Goal: Task Accomplishment & Management: Use online tool/utility

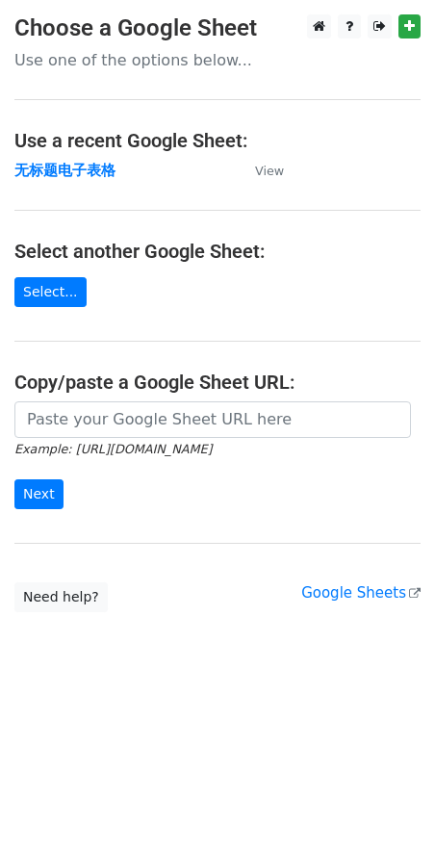
drag, startPoint x: 251, startPoint y: 316, endPoint x: 237, endPoint y: 281, distance: 37.6
click at [251, 316] on main "Choose a Google Sheet Use one of the options below... Use a recent Google Sheet…" at bounding box center [217, 313] width 435 height 598
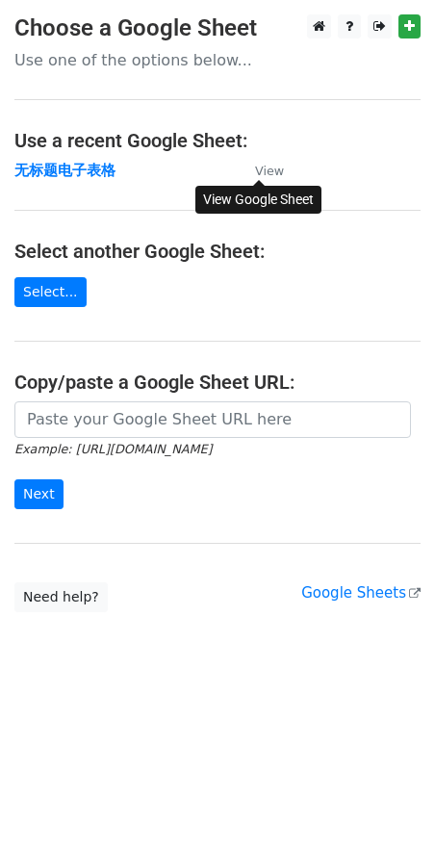
click at [271, 174] on small "View" at bounding box center [269, 171] width 29 height 14
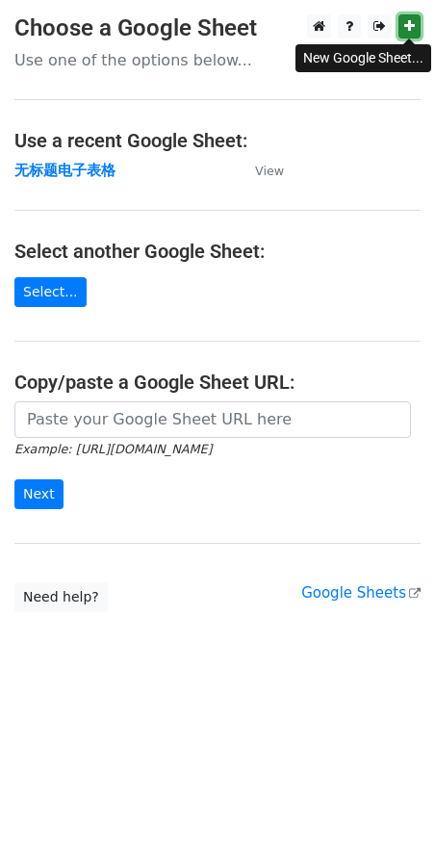
click at [402, 28] on link at bounding box center [410, 26] width 22 height 24
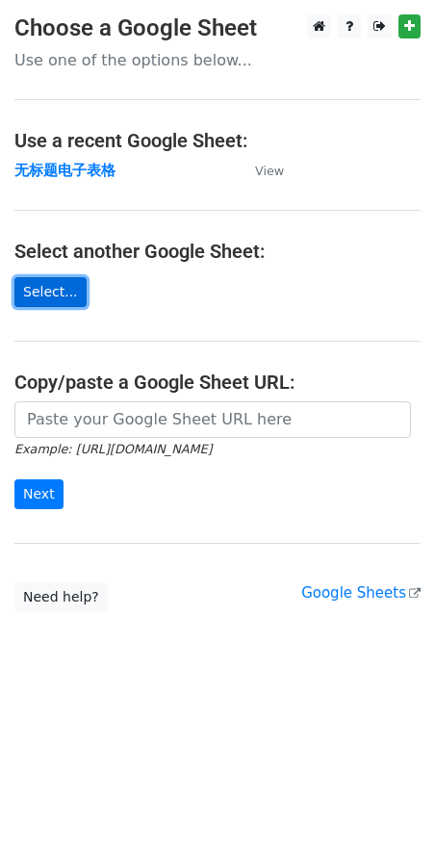
click at [60, 294] on link "Select..." at bounding box center [50, 292] width 72 height 30
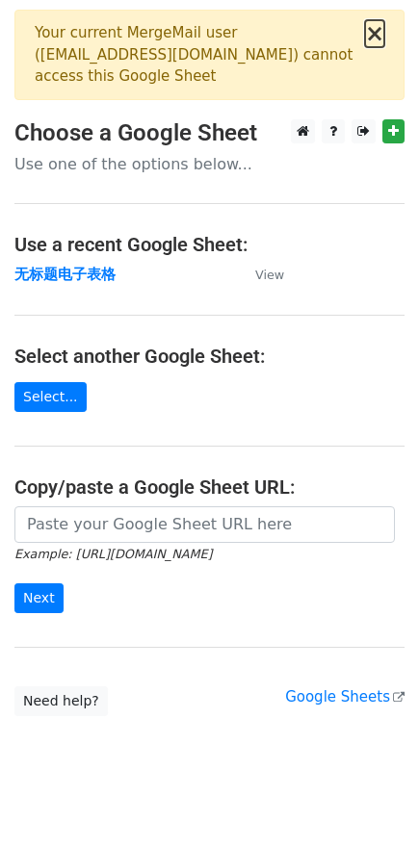
click at [375, 39] on button "×" at bounding box center [374, 33] width 19 height 23
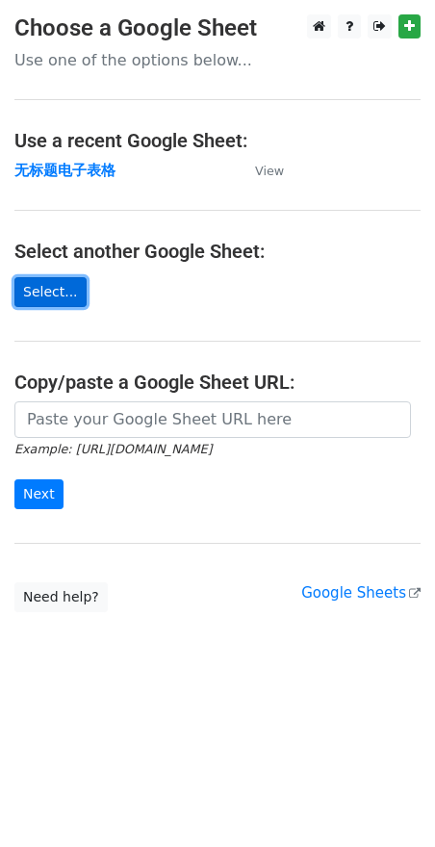
click at [55, 288] on link "Select..." at bounding box center [50, 292] width 72 height 30
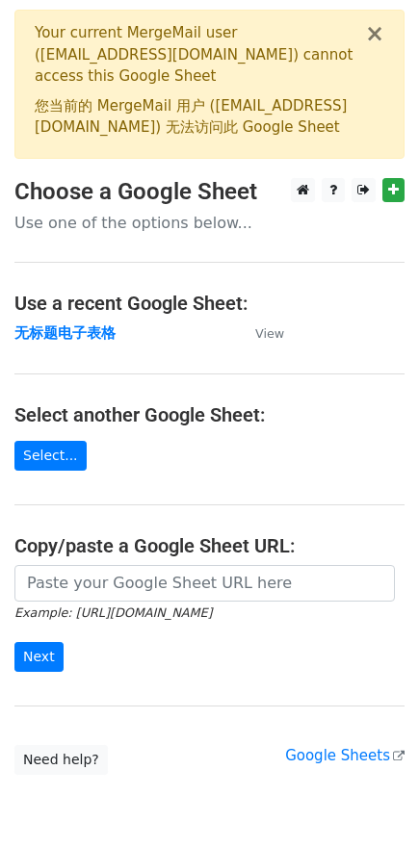
click at [247, 105] on font "您当前的 MergeMail 用户 (cjiarui12@gmail.com) 无法访问此 Google Sheet" at bounding box center [191, 116] width 312 height 39
click at [375, 33] on button "×" at bounding box center [374, 33] width 19 height 23
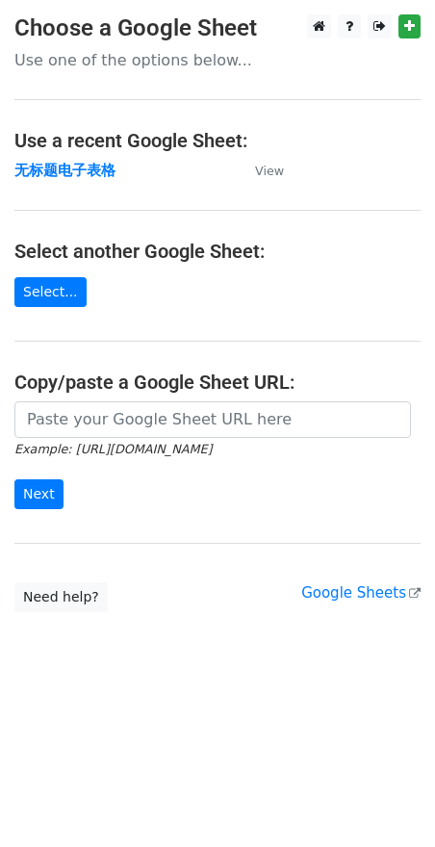
click at [216, 35] on h3 "Choose a Google Sheet" at bounding box center [217, 28] width 406 height 28
click at [388, 33] on link at bounding box center [380, 26] width 24 height 24
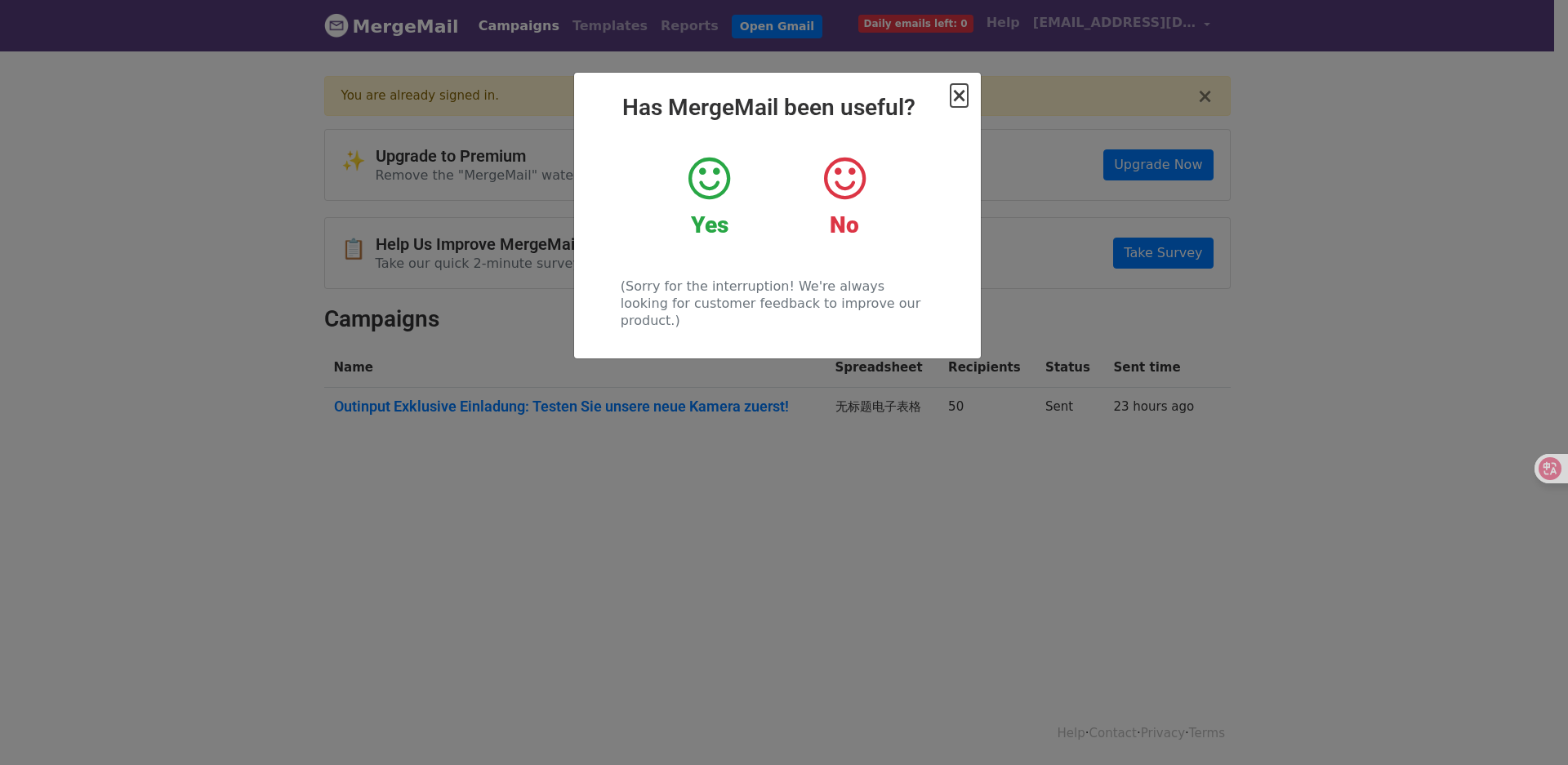
click at [962, 95] on span "×" at bounding box center [958, 95] width 16 height 23
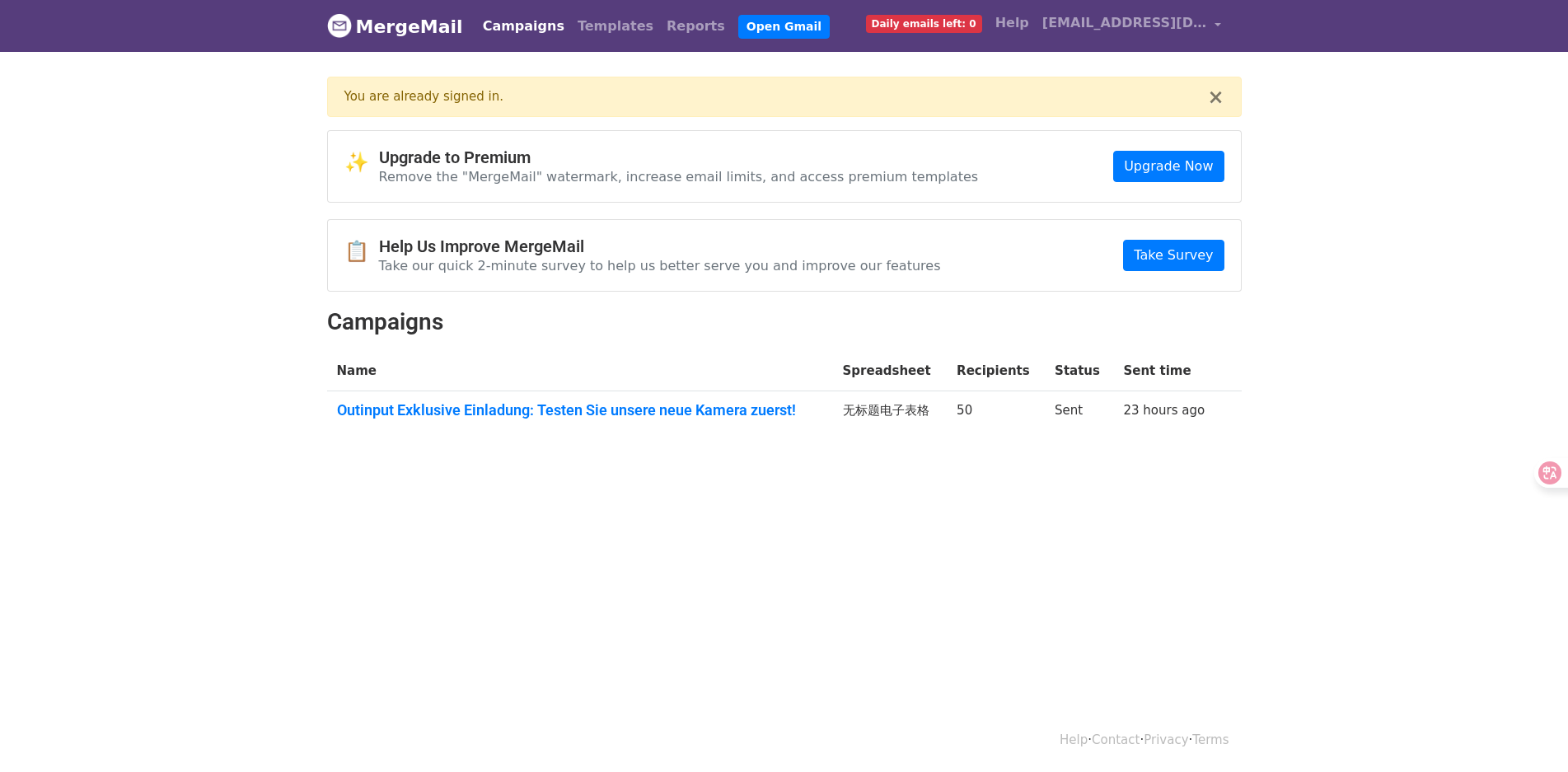
click at [1001, 412] on td "50" at bounding box center [995, 413] width 98 height 45
click at [982, 21] on span "Daily emails left: 0" at bounding box center [924, 23] width 116 height 18
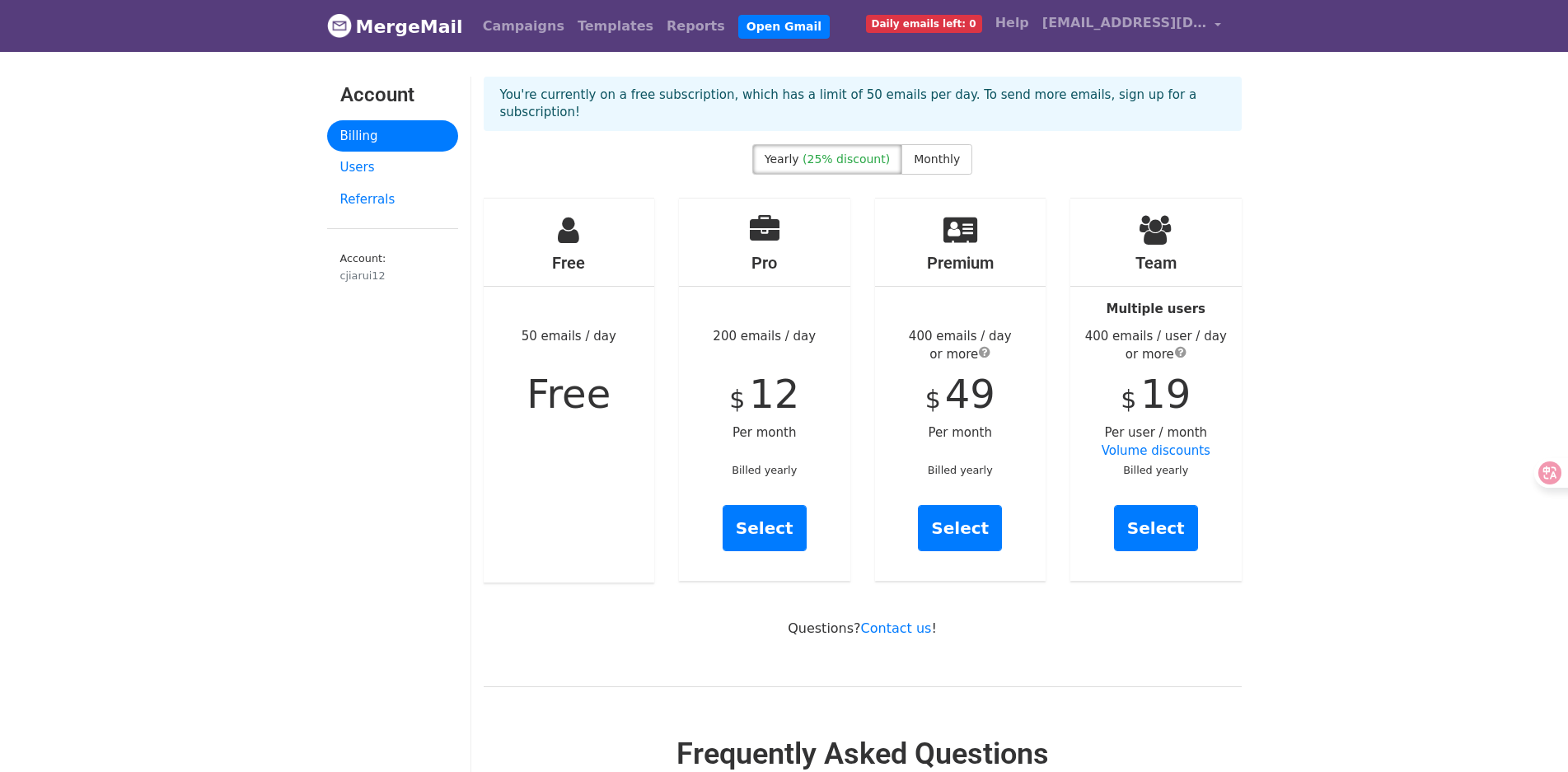
click at [564, 334] on div "Free 50 emails / day Free" at bounding box center [569, 390] width 171 height 384
click at [369, 276] on div "cjiarui12" at bounding box center [393, 276] width 104 height 15
click at [367, 169] on link "Users" at bounding box center [392, 168] width 131 height 33
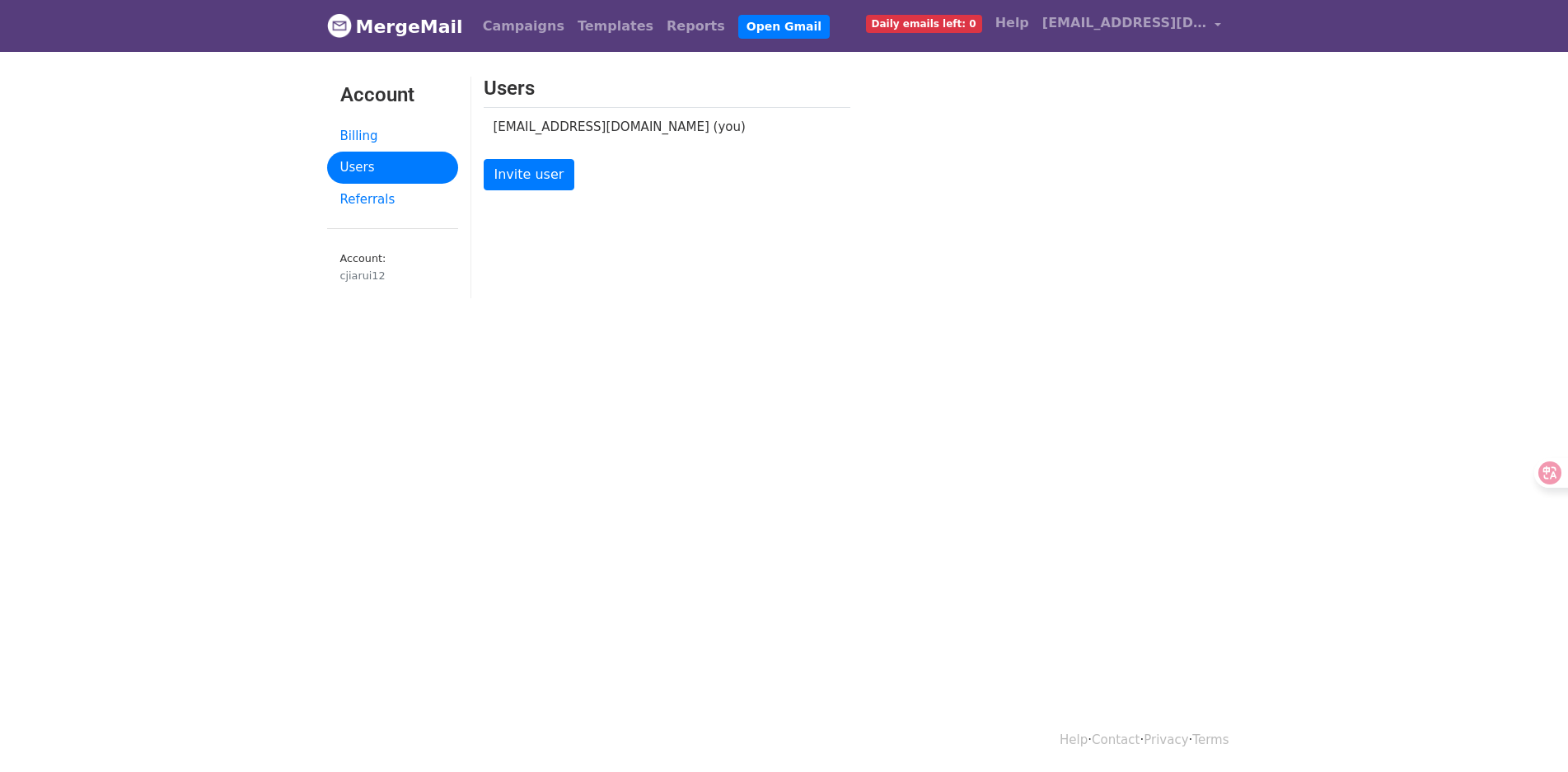
click at [542, 125] on td "[EMAIL_ADDRESS][DOMAIN_NAME] (you)" at bounding box center [655, 126] width 342 height 39
click at [1127, 29] on span "[EMAIL_ADDRESS][DOMAIN_NAME]" at bounding box center [1125, 22] width 165 height 20
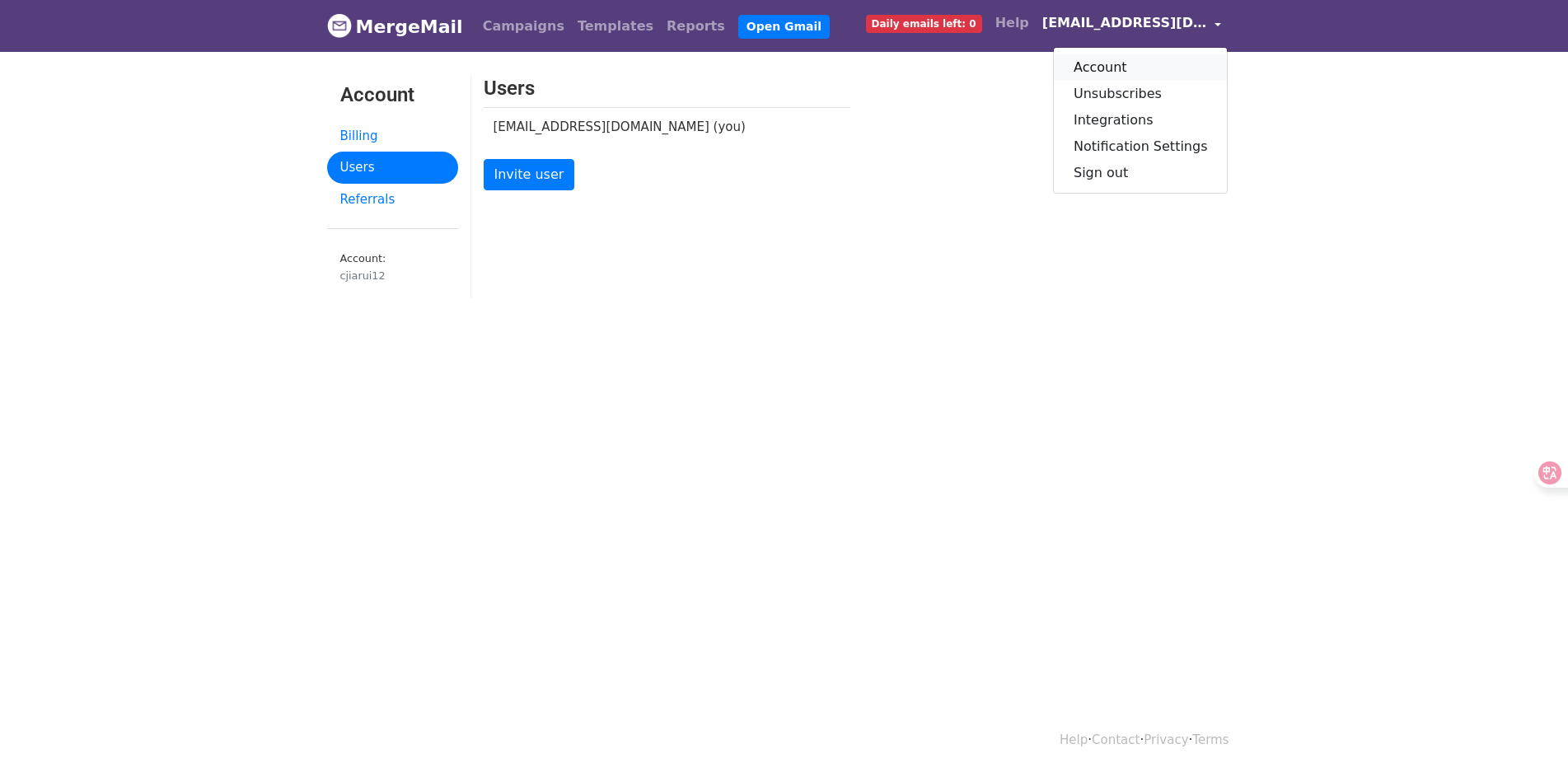
click at [1135, 68] on link "Account" at bounding box center [1141, 68] width 174 height 27
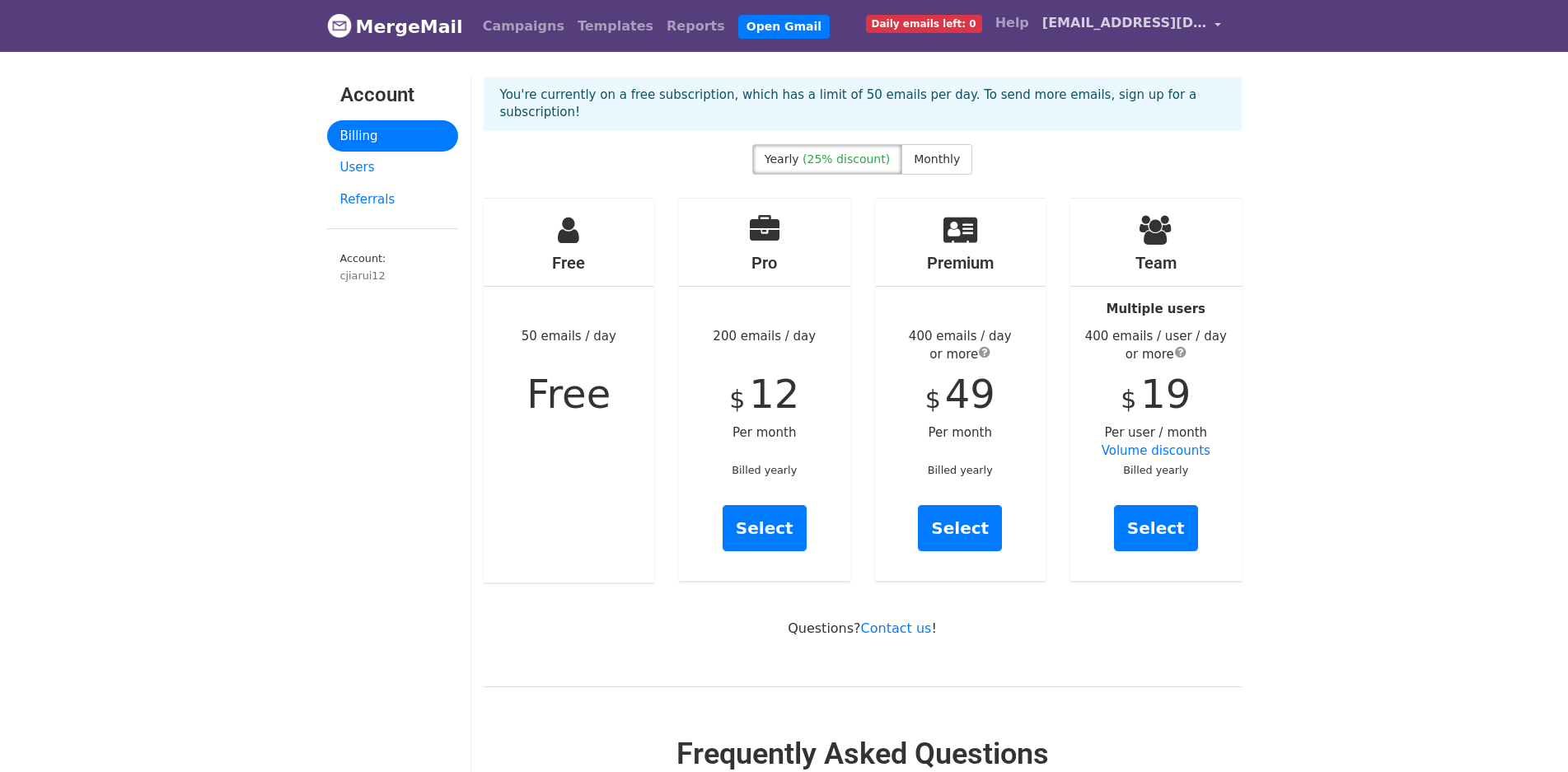
click at [1148, 27] on span "[EMAIL_ADDRESS][DOMAIN_NAME]" at bounding box center [1125, 22] width 165 height 20
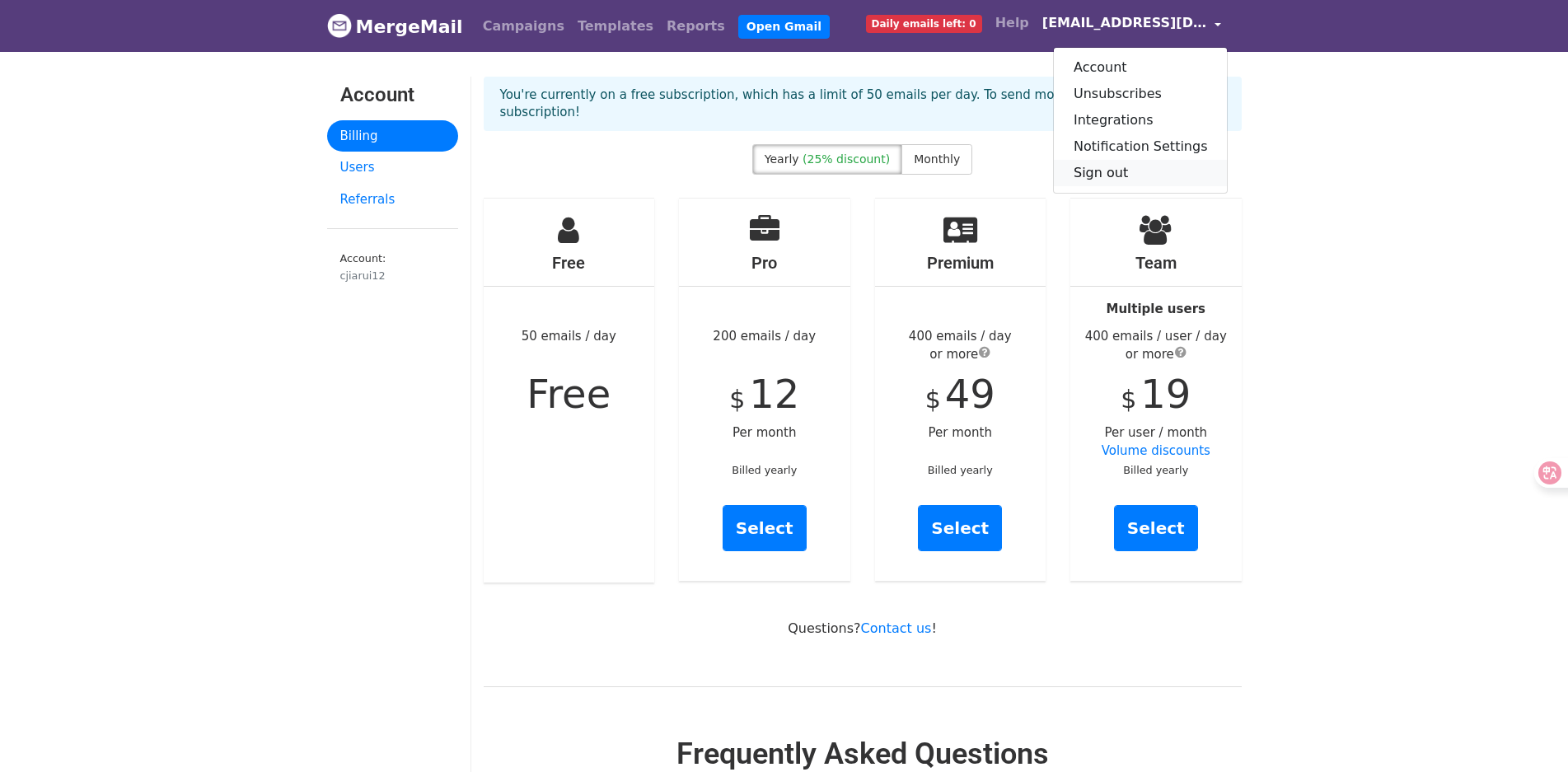
click at [1132, 170] on link "Sign out" at bounding box center [1141, 173] width 174 height 27
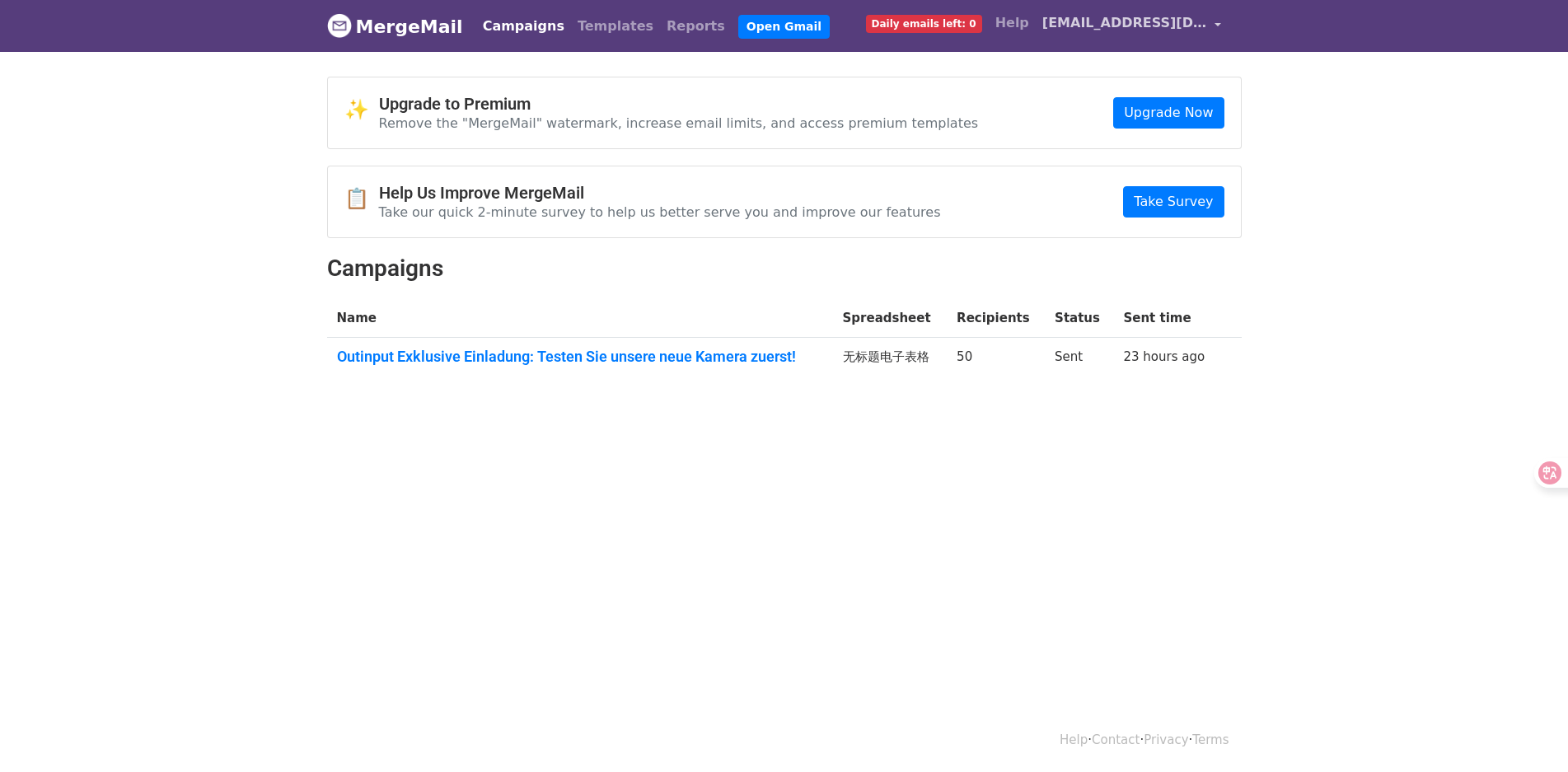
click at [1200, 28] on span "[EMAIL_ADDRESS][DOMAIN_NAME]" at bounding box center [1125, 22] width 165 height 20
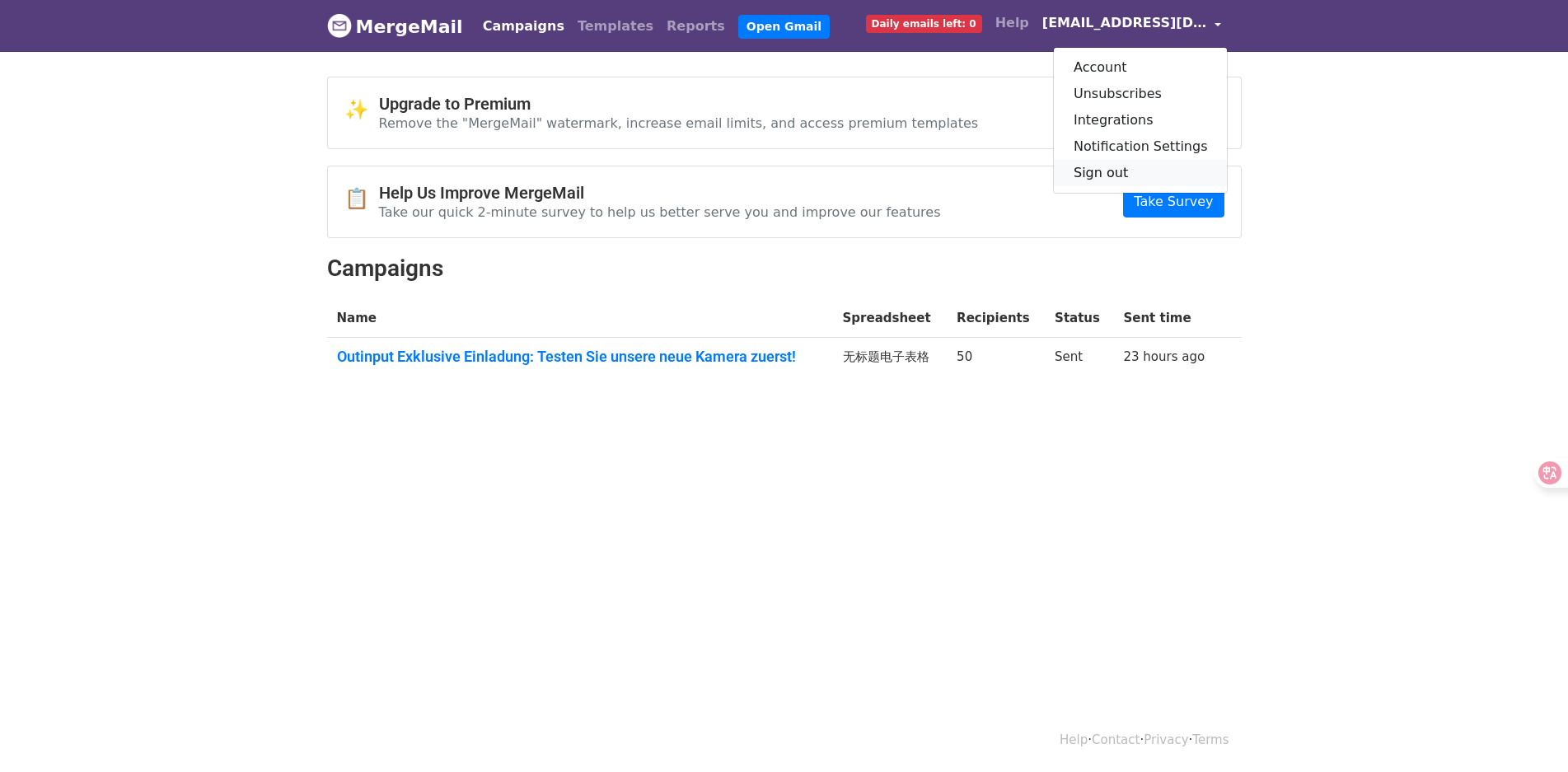
click at [1115, 169] on link "Sign out" at bounding box center [1141, 173] width 174 height 27
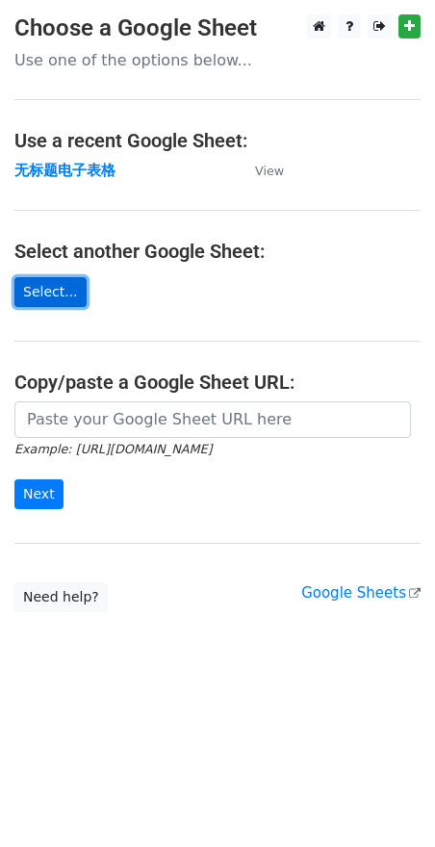
click at [44, 280] on link "Select..." at bounding box center [50, 292] width 72 height 30
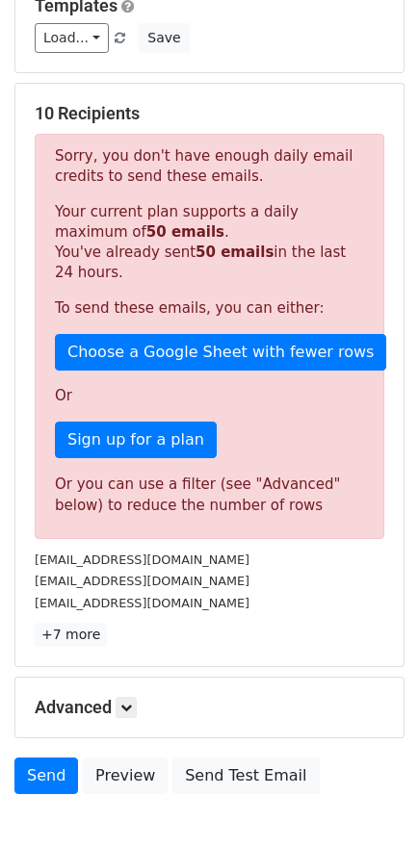
scroll to position [289, 0]
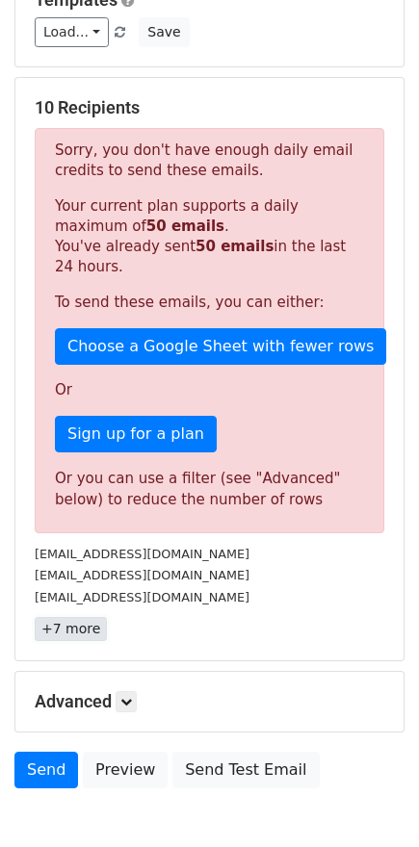
click at [84, 628] on link "+7 more" at bounding box center [71, 629] width 72 height 24
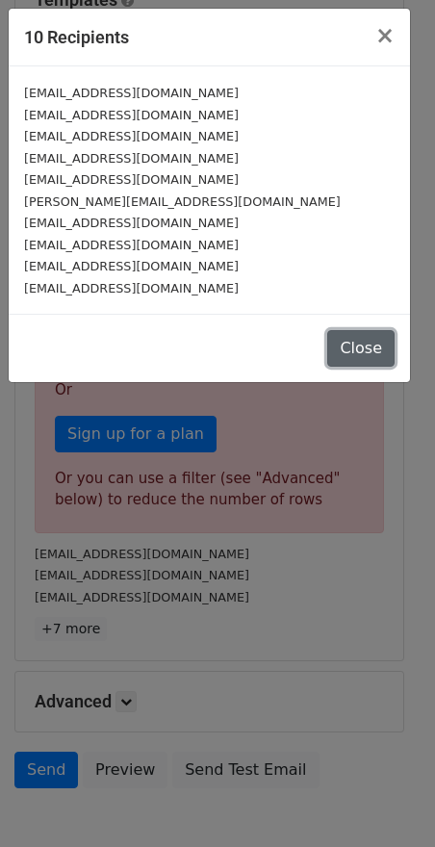
click at [355, 335] on button "Close" at bounding box center [360, 348] width 67 height 37
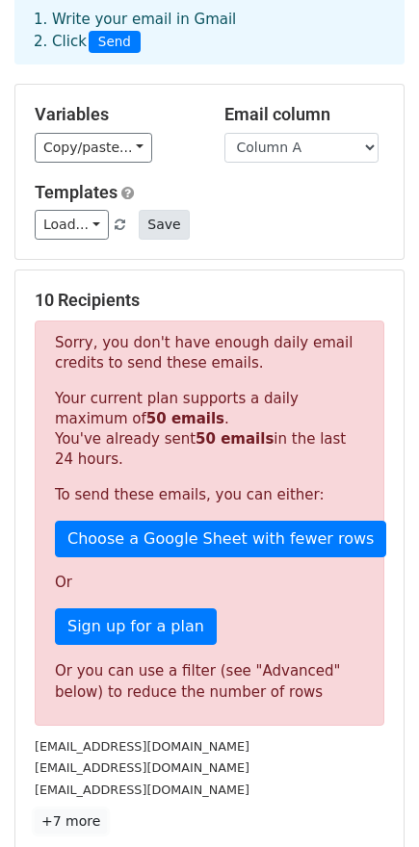
scroll to position [0, 0]
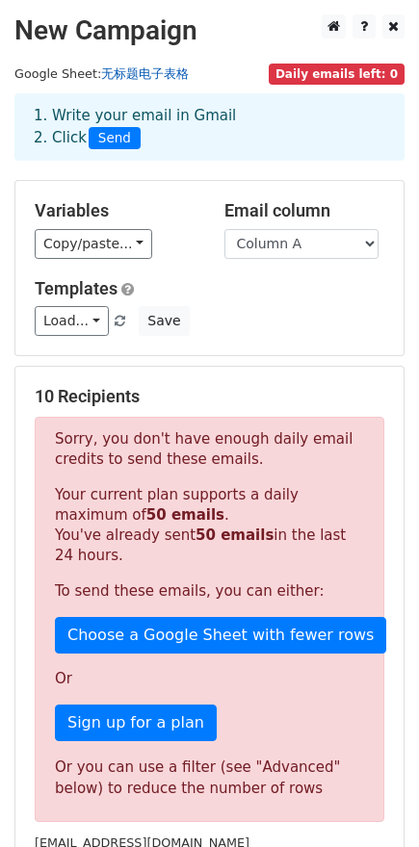
click at [143, 67] on link "无标题电子表格" at bounding box center [145, 73] width 88 height 14
click at [249, 420] on div "Sorry, you don't have enough daily email credits to send these emails. Your cur…" at bounding box center [210, 619] width 350 height 405
click at [274, 312] on div "Load... No templates saved Save" at bounding box center [209, 321] width 378 height 30
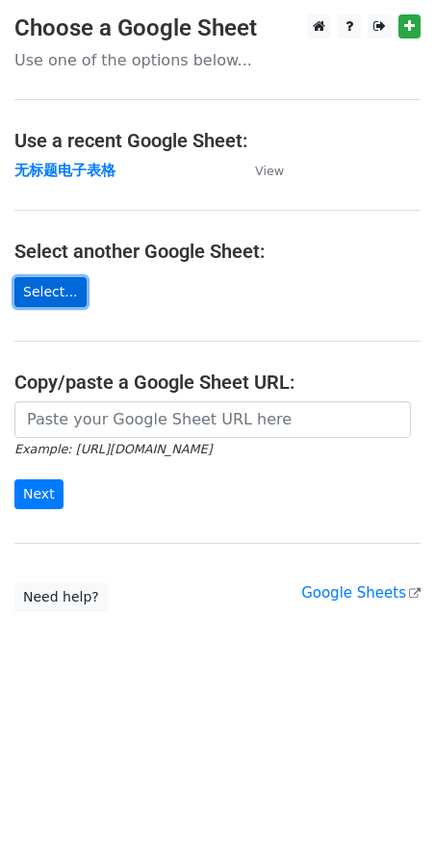
click at [58, 287] on link "Select..." at bounding box center [50, 292] width 72 height 30
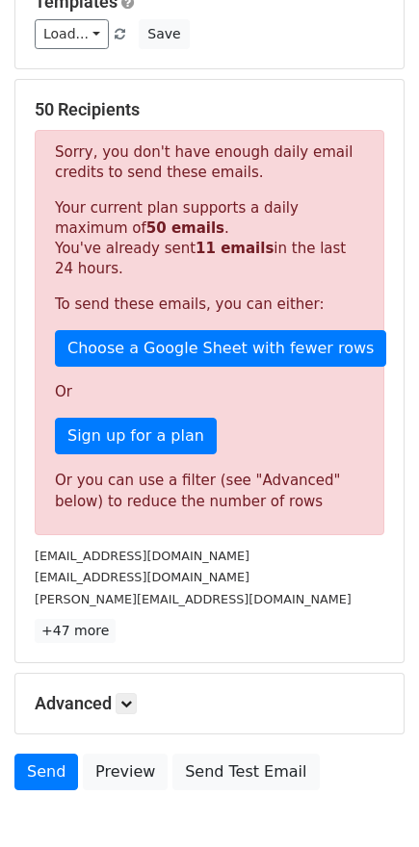
scroll to position [385, 0]
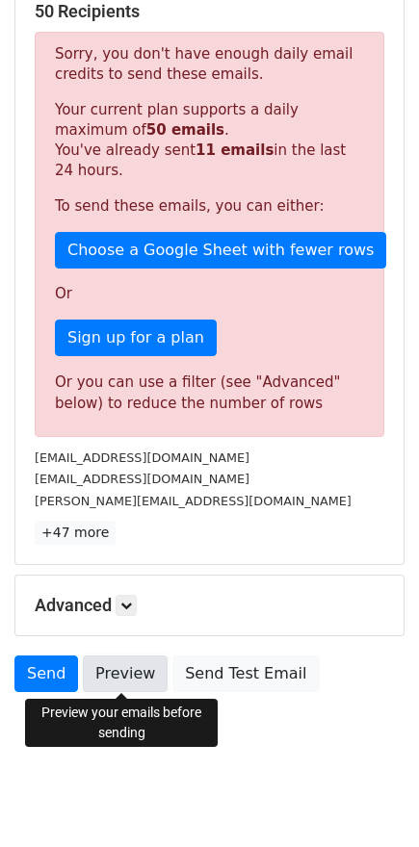
click at [137, 668] on link "Preview" at bounding box center [125, 674] width 85 height 37
click at [113, 675] on link "Preview" at bounding box center [125, 674] width 85 height 37
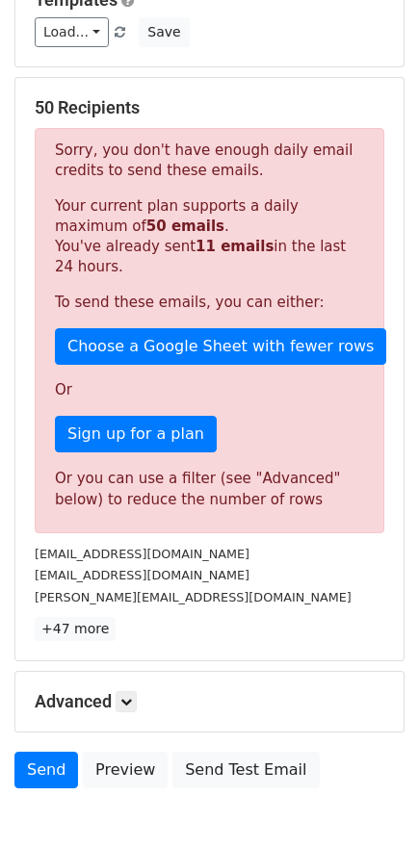
scroll to position [0, 0]
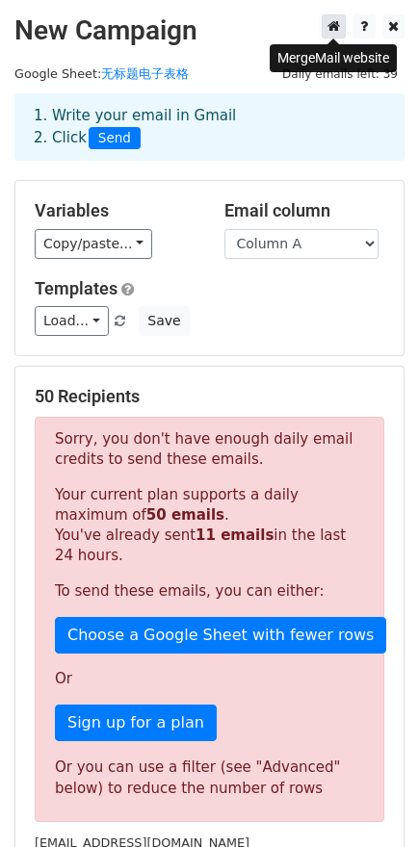
click at [333, 33] on icon at bounding box center [333, 25] width 13 height 13
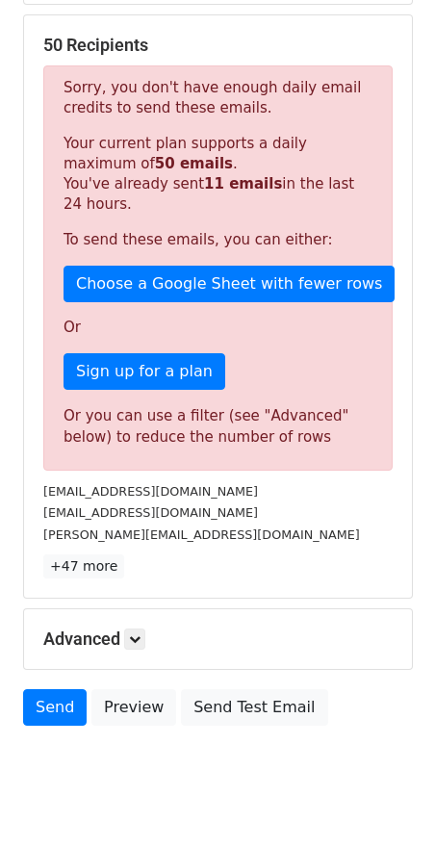
scroll to position [385, 0]
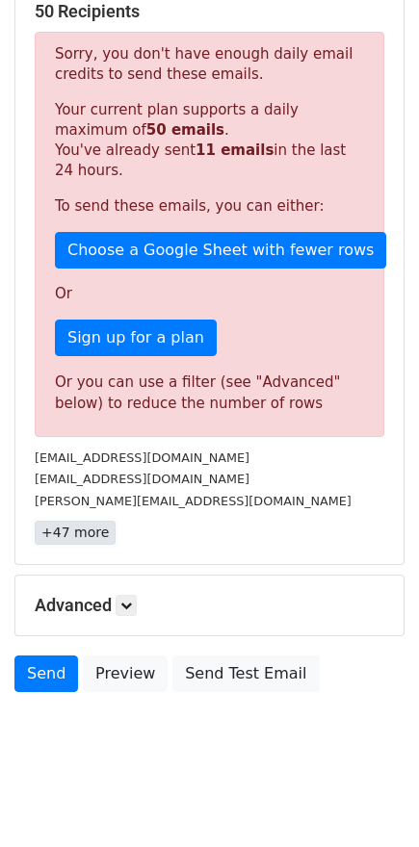
click at [94, 535] on link "+47 more" at bounding box center [75, 533] width 81 height 24
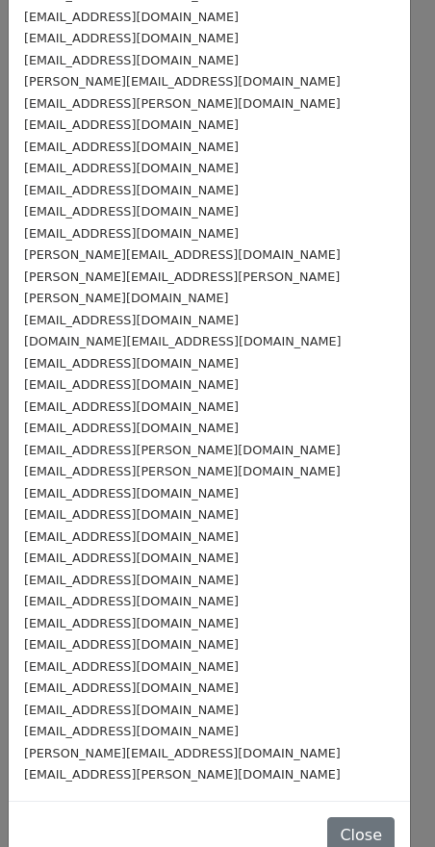
scroll to position [410, 0]
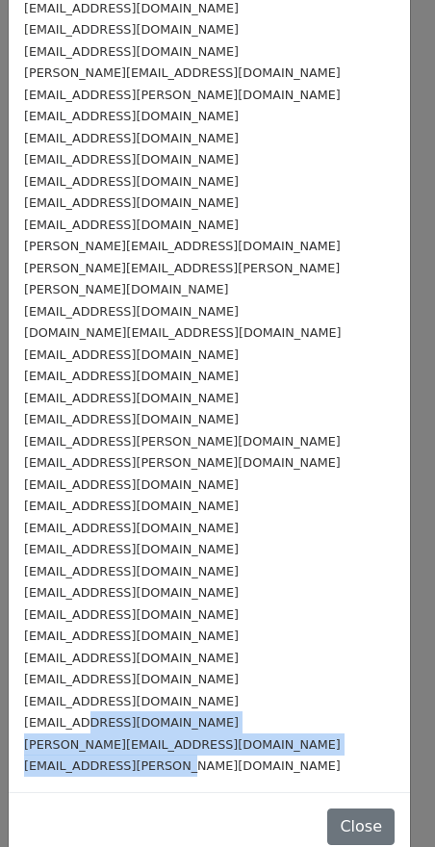
drag, startPoint x: 176, startPoint y: 744, endPoint x: 77, endPoint y: 684, distance: 116.3
click at [77, 684] on div "baha.elenany@gmail.com bduzen@yahoo.com blesh.95@mail.ru chiara.borra.11@gmail.…" at bounding box center [210, 224] width 402 height 1136
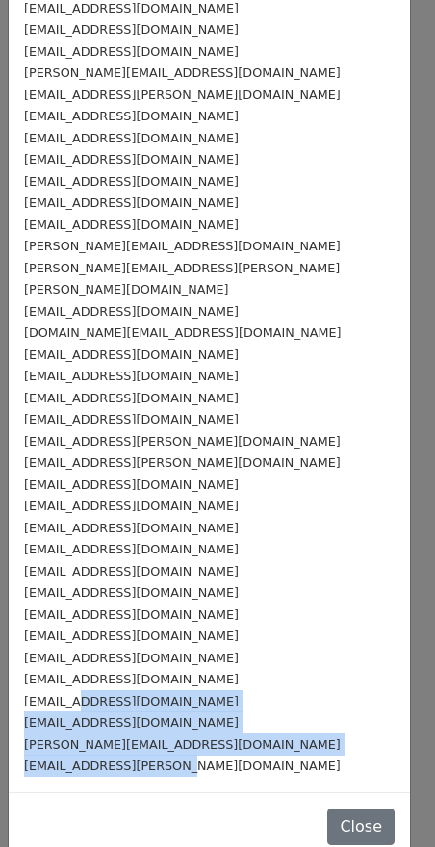
copy div "20@yahoo.com dardan_sp@outlook.de guilherme.berbert-born@student.uibk.ac.at jon…"
click at [200, 738] on small "guilherme.berbert-born@student.uibk.ac.at" at bounding box center [182, 745] width 317 height 14
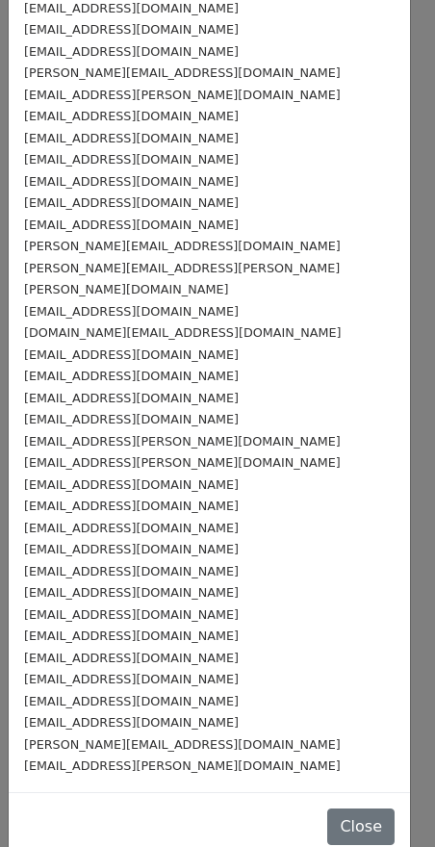
click at [195, 755] on div "jonas.a.sauer@gmail.com" at bounding box center [209, 766] width 371 height 22
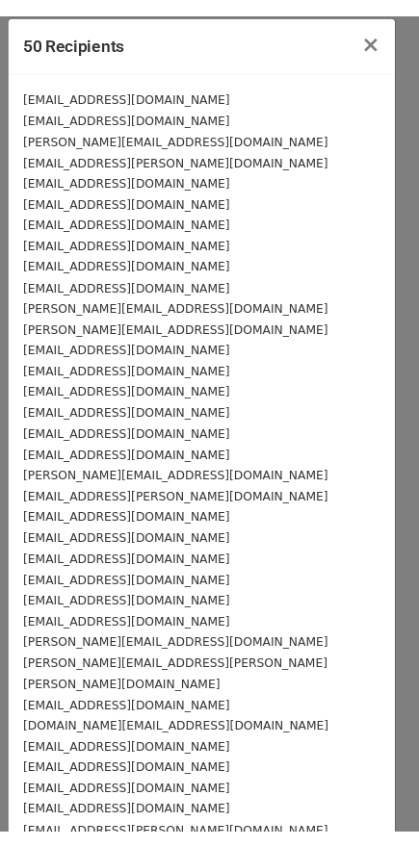
scroll to position [0, 0]
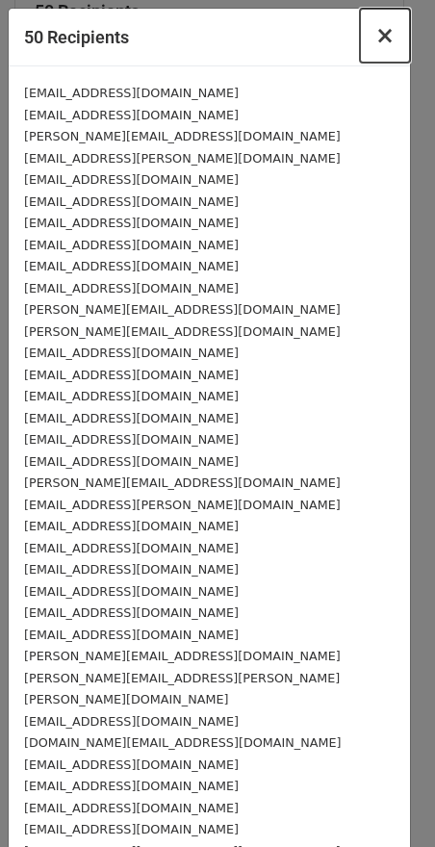
click at [376, 42] on span "×" at bounding box center [385, 35] width 19 height 27
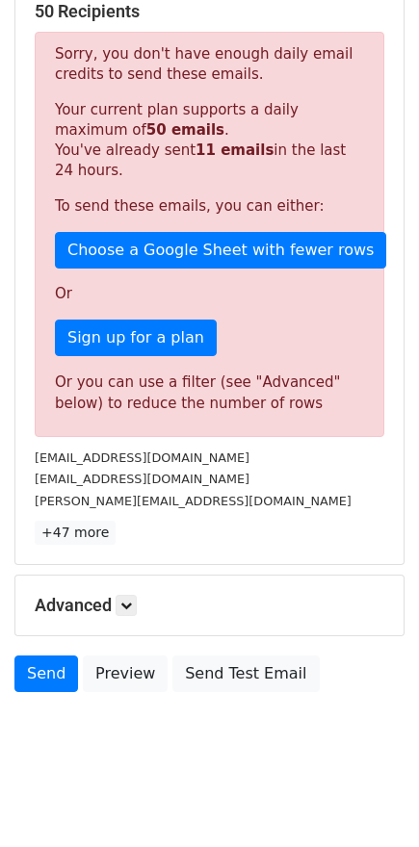
click at [205, 156] on strong "11 emails" at bounding box center [234, 150] width 78 height 17
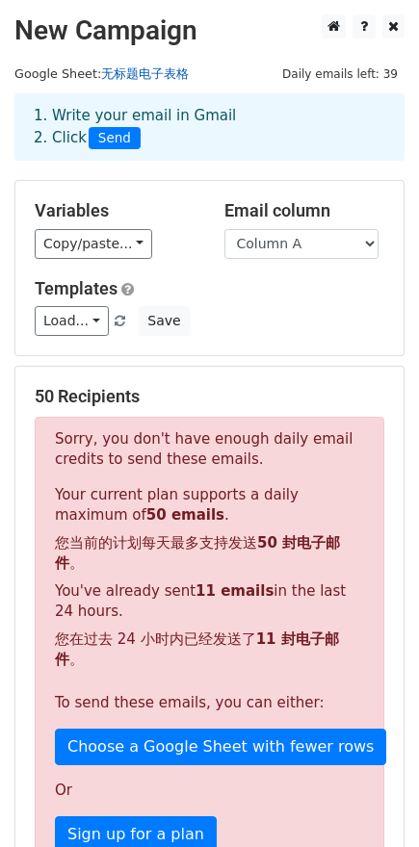
click at [157, 73] on link "无标题电子表格" at bounding box center [145, 73] width 88 height 14
click at [217, 496] on p "Your current plan supports a daily maximum of 50 emails . 您当前的计划每天最多支持发送 50 封电子…" at bounding box center [209, 581] width 309 height 193
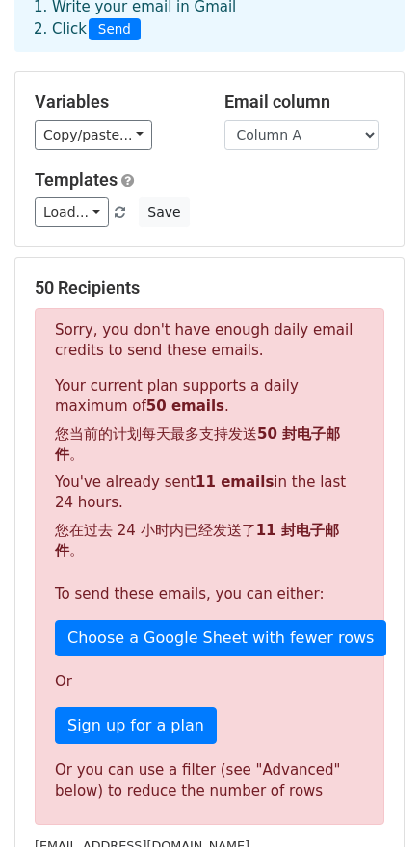
scroll to position [385, 0]
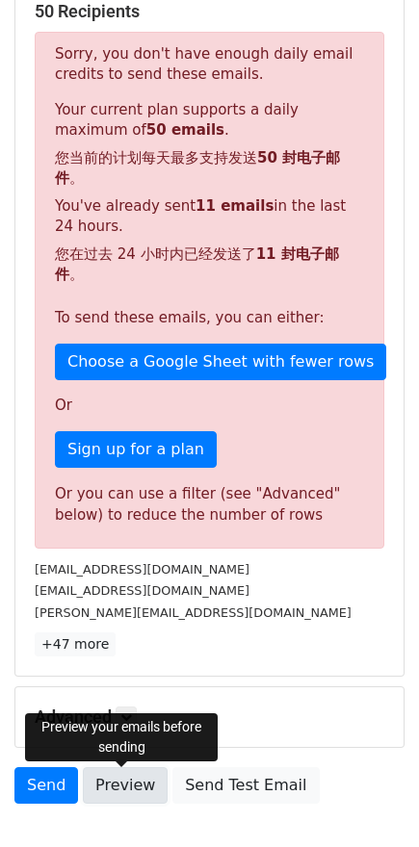
click at [143, 799] on link "Preview" at bounding box center [125, 785] width 85 height 37
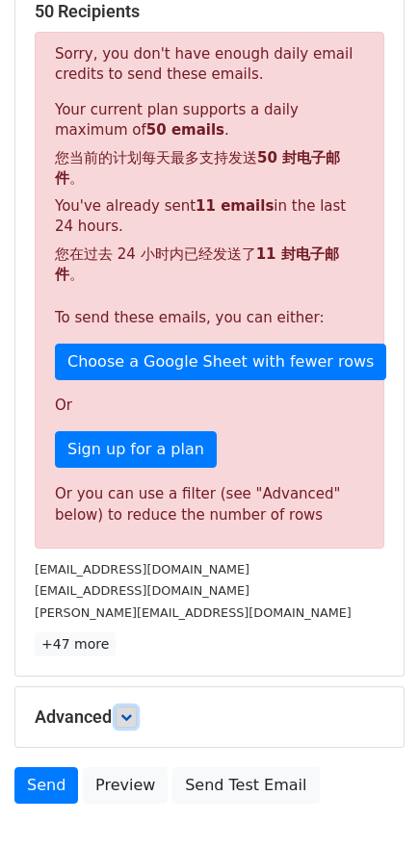
click at [126, 714] on icon at bounding box center [126, 718] width 12 height 12
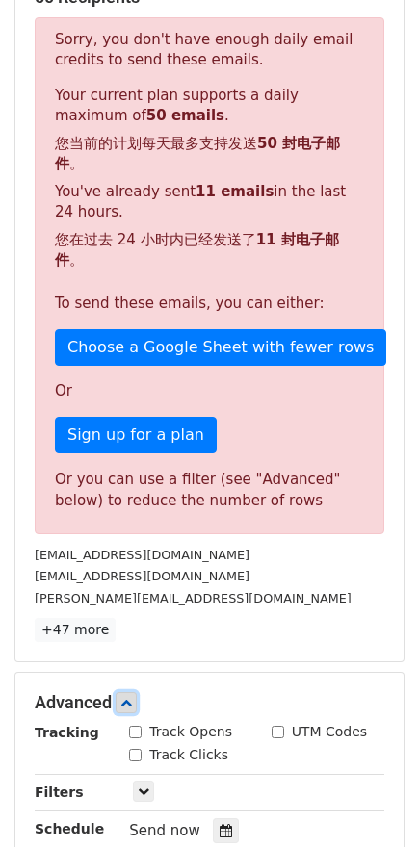
scroll to position [674, 0]
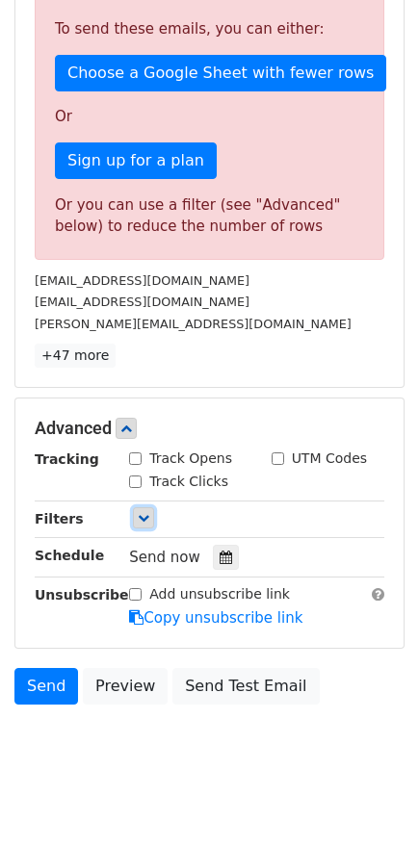
click at [143, 525] on link at bounding box center [143, 517] width 21 height 21
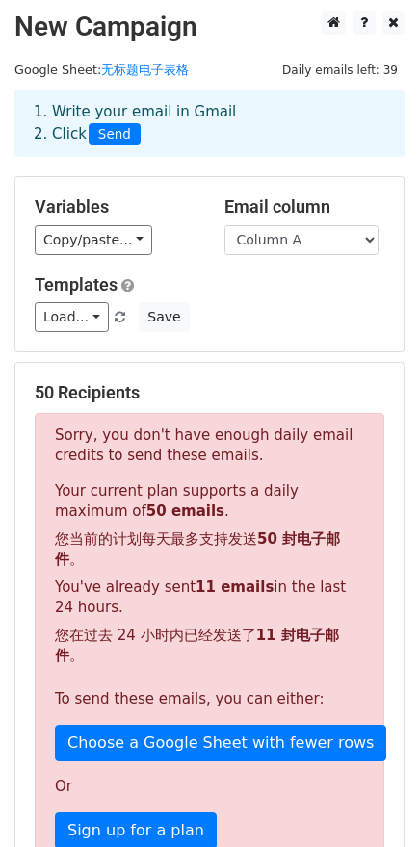
scroll to position [0, 0]
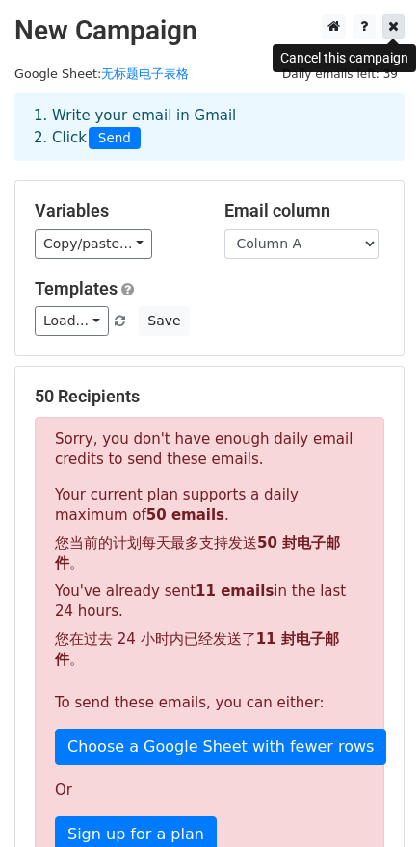
click at [397, 33] on icon at bounding box center [393, 25] width 11 height 13
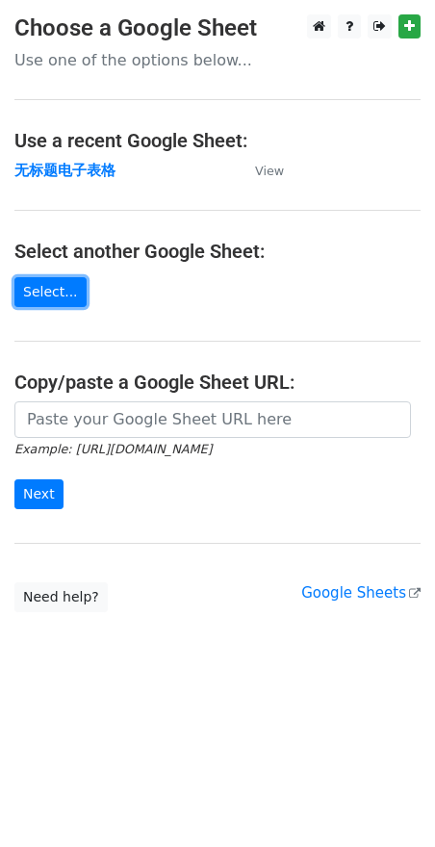
click at [54, 294] on link "Select..." at bounding box center [50, 292] width 72 height 30
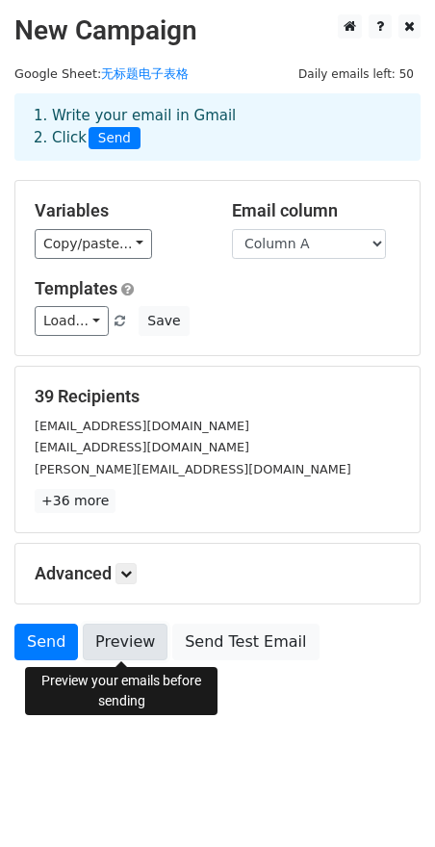
click at [143, 649] on link "Preview" at bounding box center [125, 642] width 85 height 37
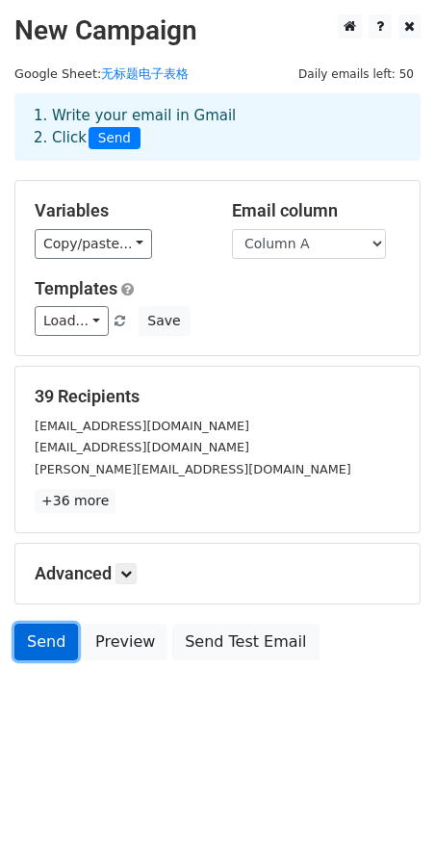
click at [58, 643] on link "Send" at bounding box center [46, 642] width 64 height 37
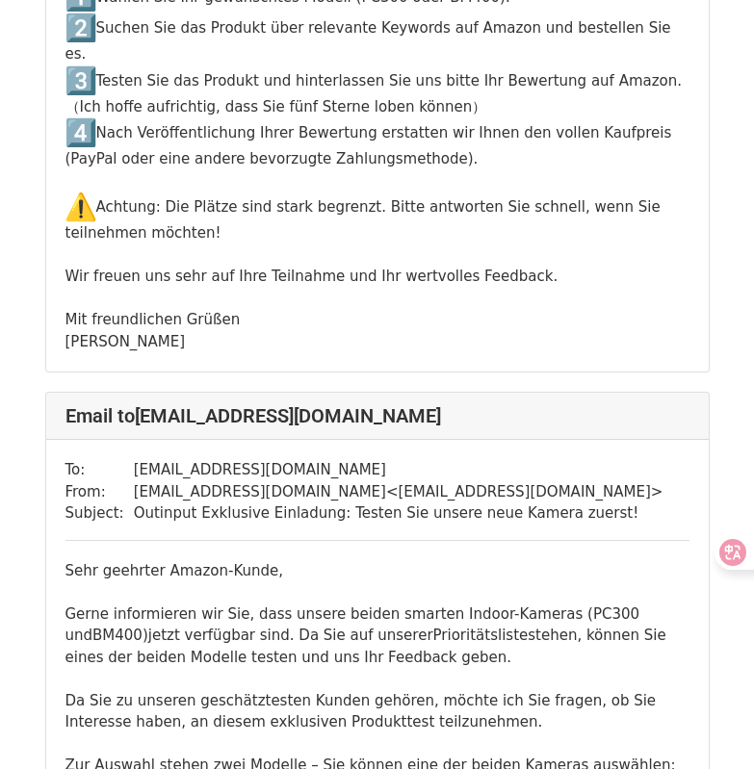
scroll to position [1348, 0]
